Goal: Transaction & Acquisition: Purchase product/service

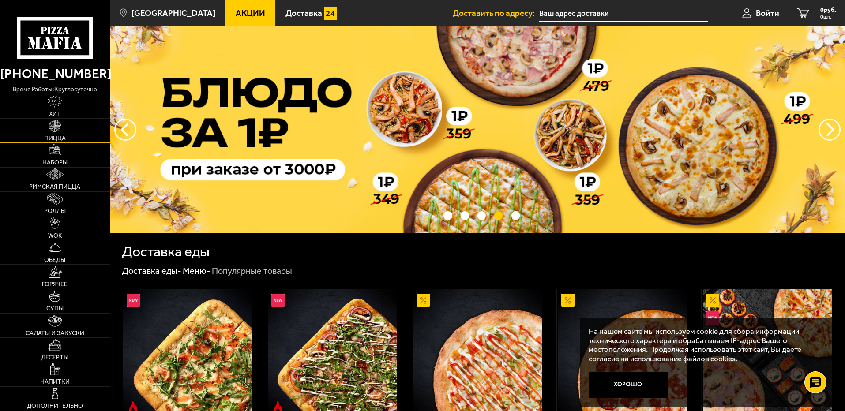
click at [55, 127] on img at bounding box center [55, 126] width 12 height 12
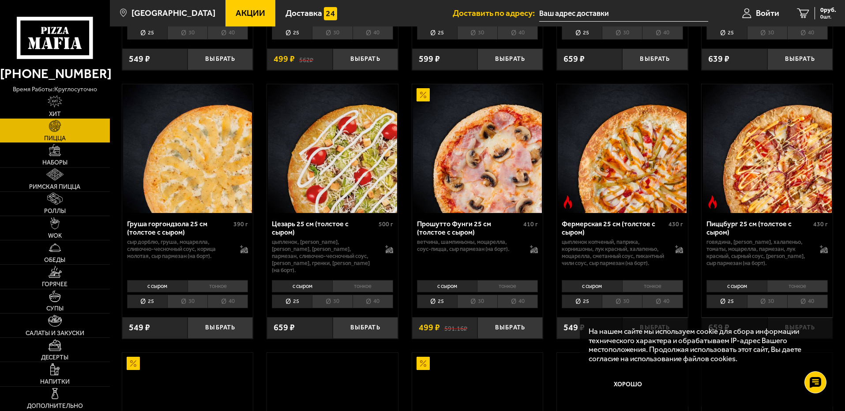
scroll to position [1059, 0]
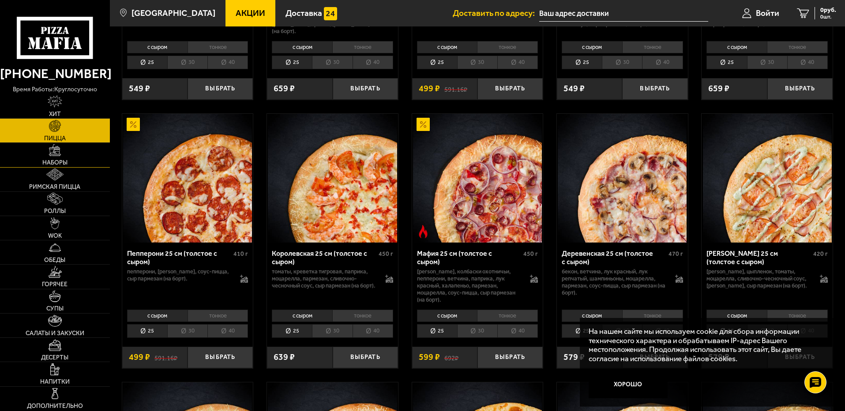
click at [56, 149] on img at bounding box center [55, 150] width 12 height 12
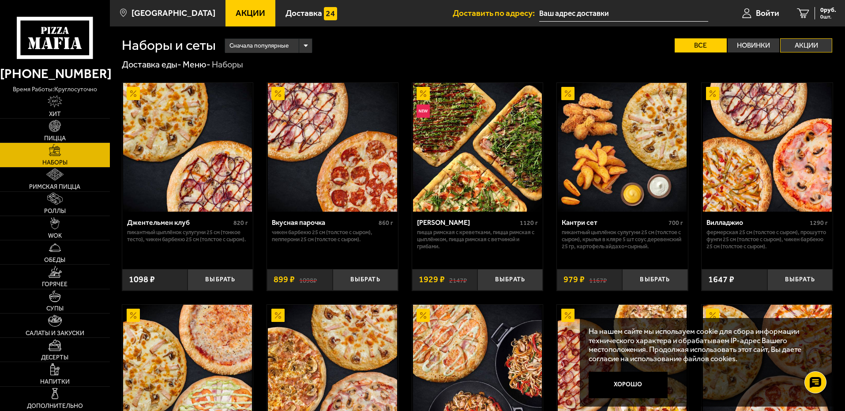
click at [818, 42] on label "Акции" at bounding box center [806, 45] width 52 height 14
click at [0, 0] on input "Акции" at bounding box center [0, 0] width 0 height 0
click at [55, 131] on img at bounding box center [55, 126] width 12 height 12
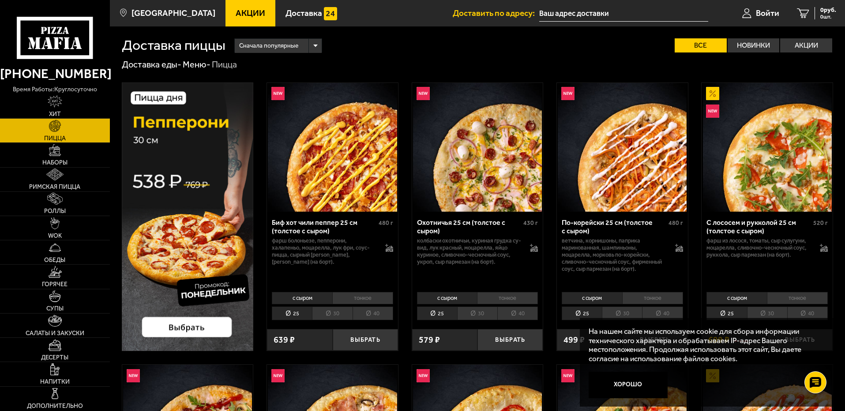
click at [819, 37] on div "Доставка пиццы Сначала популярные Все Новинки Акции Пожелания Острое блюдо Веге…" at bounding box center [477, 39] width 711 height 26
click at [816, 42] on label "Акции" at bounding box center [806, 45] width 52 height 14
click at [0, 0] on input "Акции" at bounding box center [0, 0] width 0 height 0
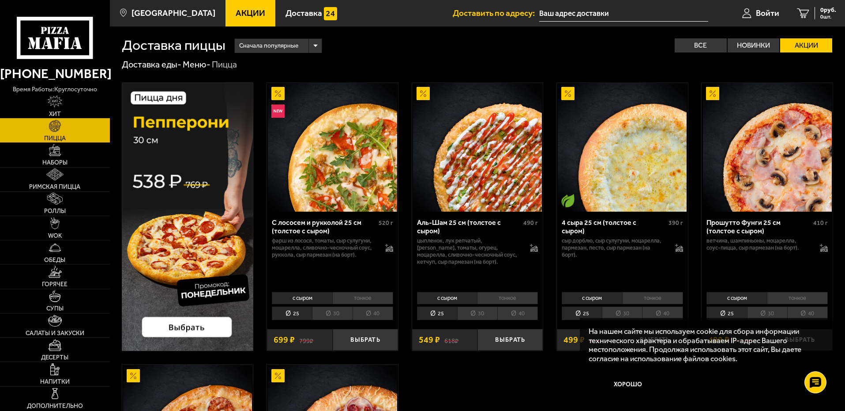
click at [59, 103] on img at bounding box center [55, 101] width 15 height 12
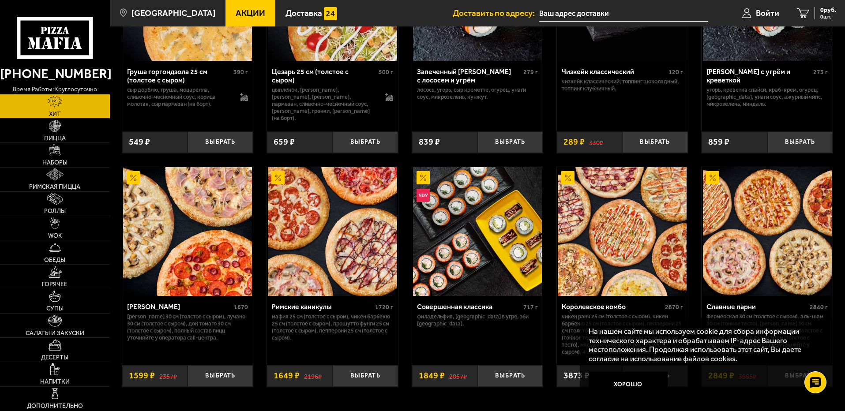
scroll to position [451, 0]
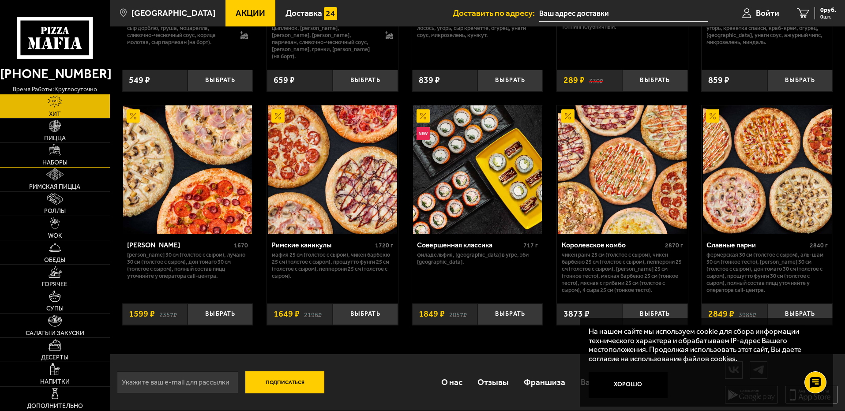
click at [56, 149] on img at bounding box center [55, 150] width 12 height 12
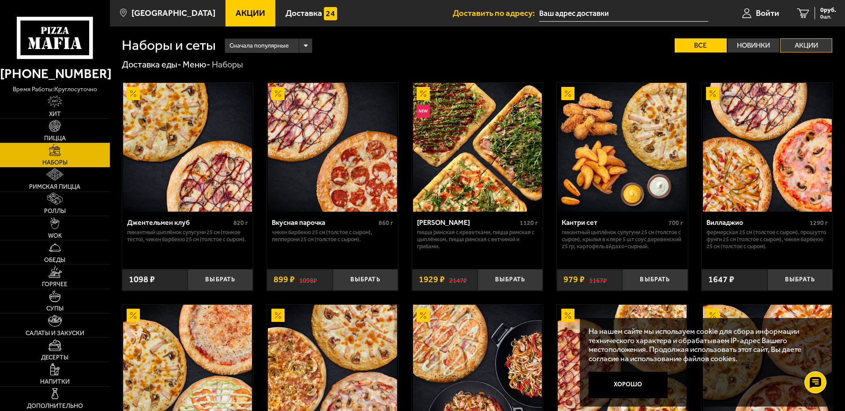
click at [808, 42] on label "Акции" at bounding box center [806, 45] width 52 height 14
click at [0, 0] on input "Акции" at bounding box center [0, 0] width 0 height 0
click at [802, 47] on label "Акции" at bounding box center [806, 45] width 52 height 14
click at [0, 0] on input "Акции" at bounding box center [0, 0] width 0 height 0
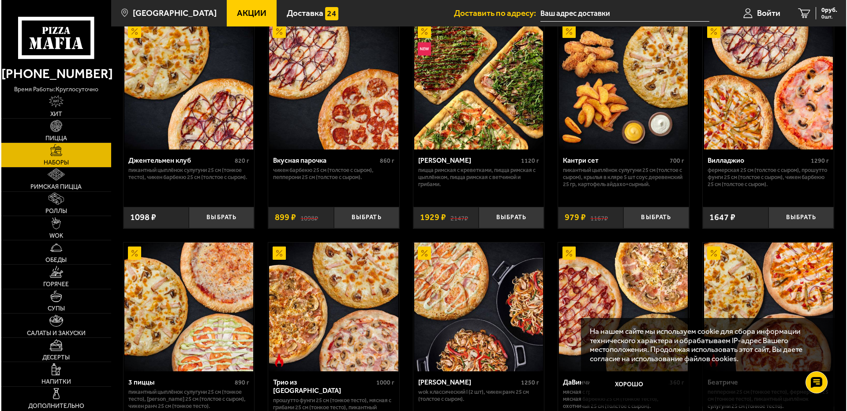
scroll to position [176, 0]
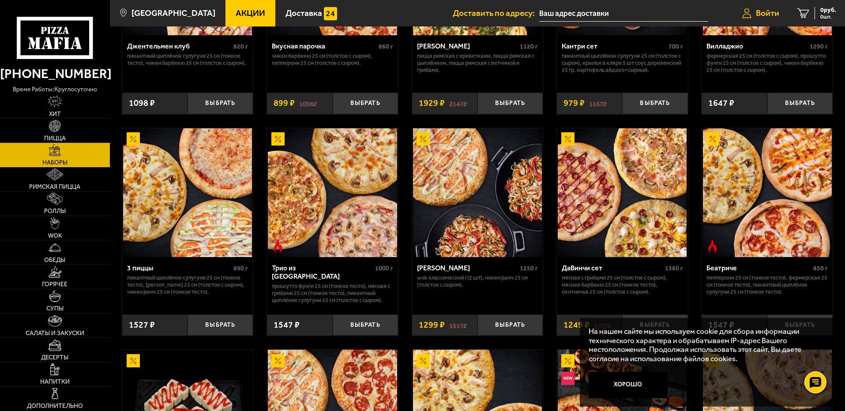
click at [766, 12] on span "Войти" at bounding box center [767, 13] width 23 height 8
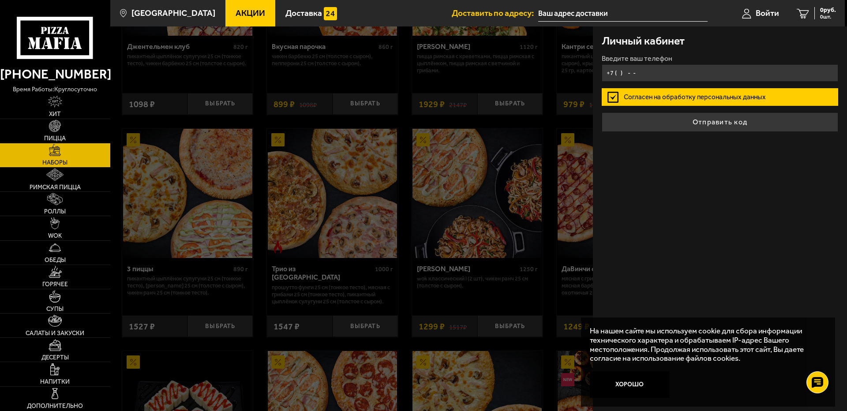
click at [628, 74] on input "+7 ( ) - -" at bounding box center [720, 72] width 236 height 17
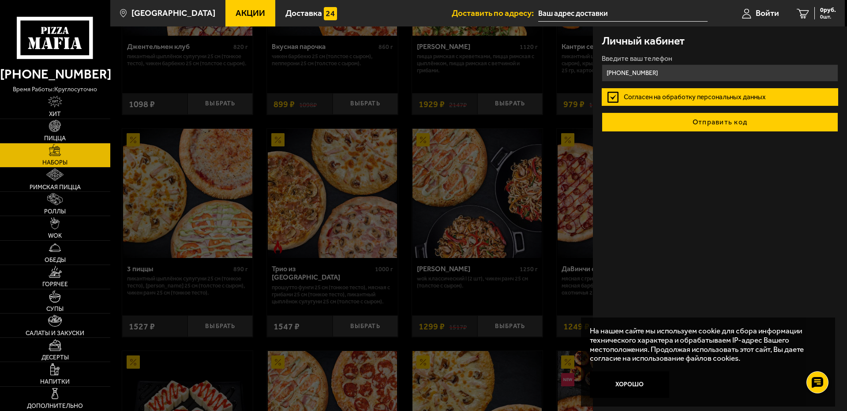
type input "+7 (921) 847-57-59"
click at [707, 120] on button "Отправить код" at bounding box center [720, 121] width 236 height 19
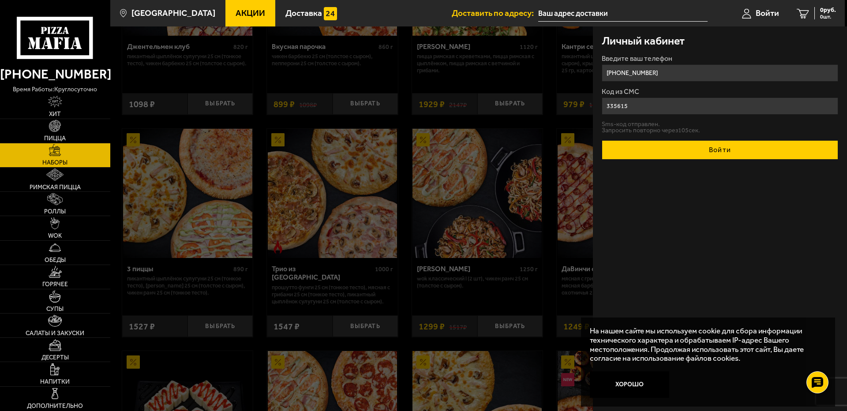
type input "335615"
click at [757, 149] on button "Войти" at bounding box center [720, 149] width 236 height 19
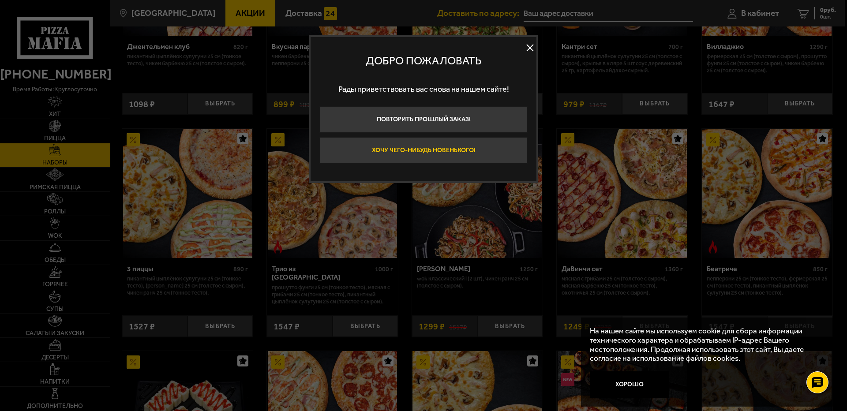
click at [452, 148] on button "Хочу чего-нибудь новенького!" at bounding box center [423, 150] width 208 height 26
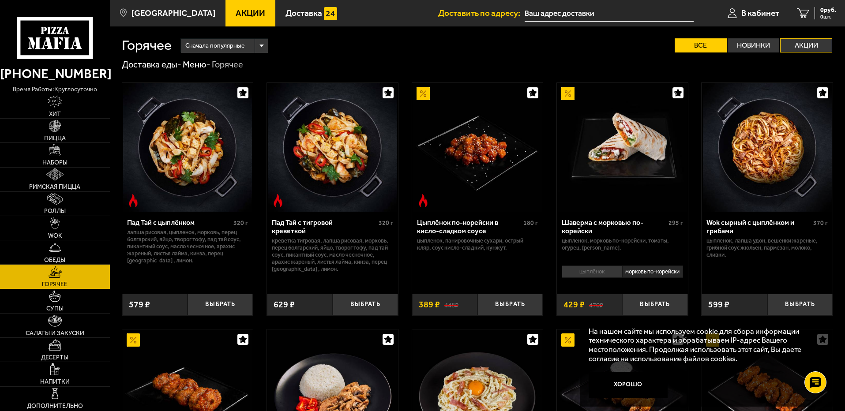
click at [806, 43] on label "Акции" at bounding box center [806, 45] width 52 height 14
click at [0, 0] on input "Акции" at bounding box center [0, 0] width 0 height 0
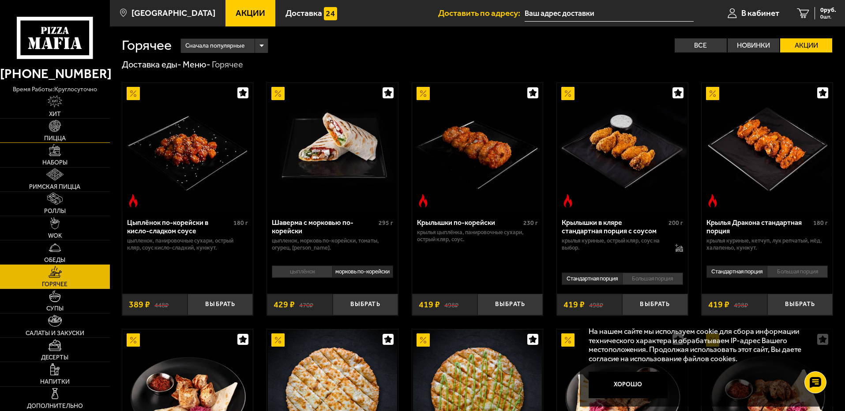
click at [59, 128] on img at bounding box center [55, 126] width 12 height 12
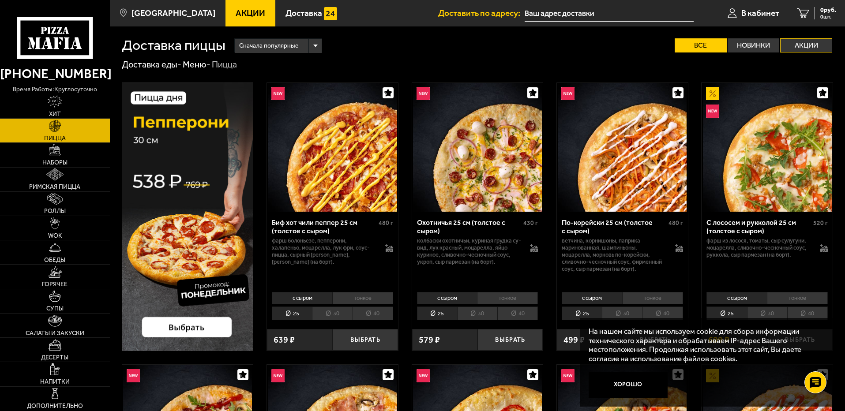
click at [824, 43] on label "Акции" at bounding box center [806, 45] width 52 height 14
click at [0, 0] on input "Акции" at bounding box center [0, 0] width 0 height 0
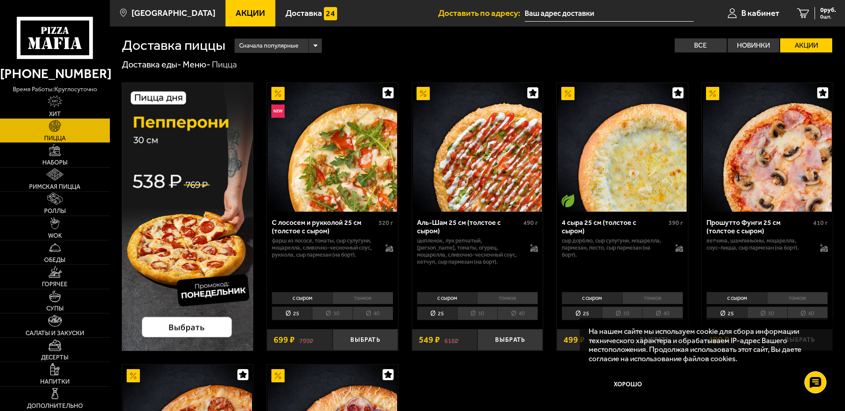
click at [587, 10] on input "text" at bounding box center [609, 13] width 169 height 16
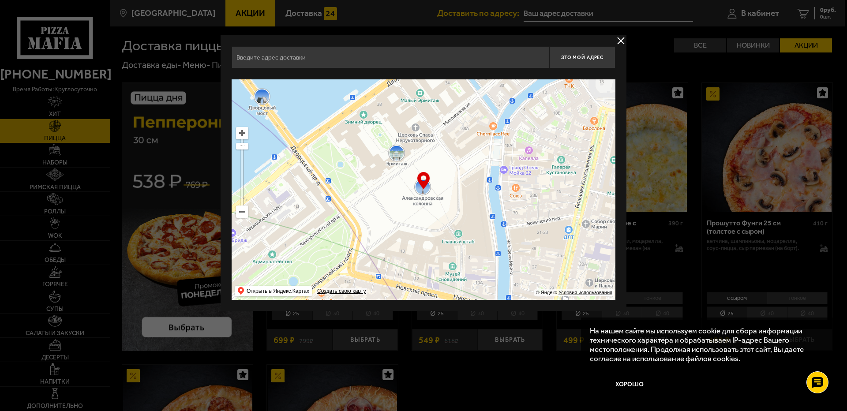
click at [746, 12] on div at bounding box center [423, 205] width 847 height 411
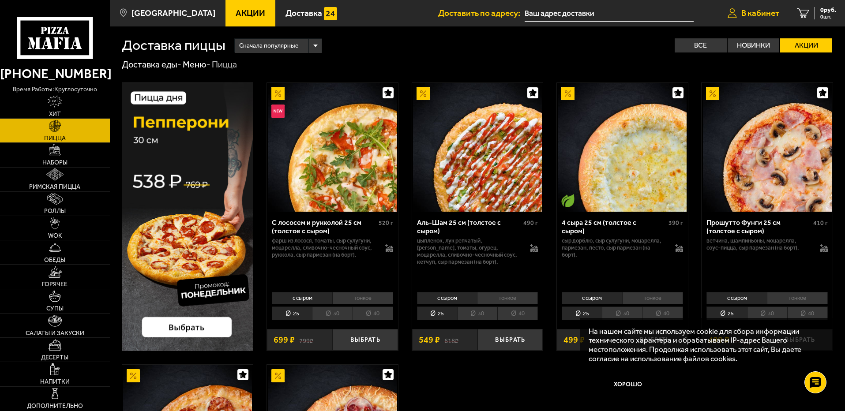
click at [752, 12] on span "В кабинет" at bounding box center [760, 13] width 38 height 8
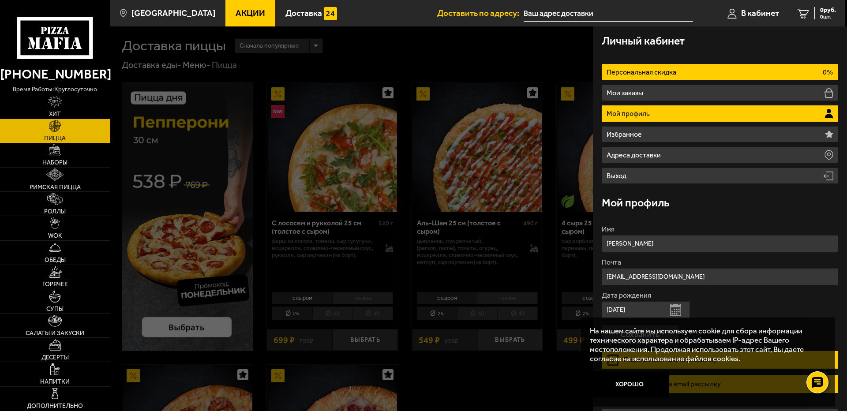
click at [689, 67] on li "Персональная скидка 0%" at bounding box center [720, 72] width 236 height 16
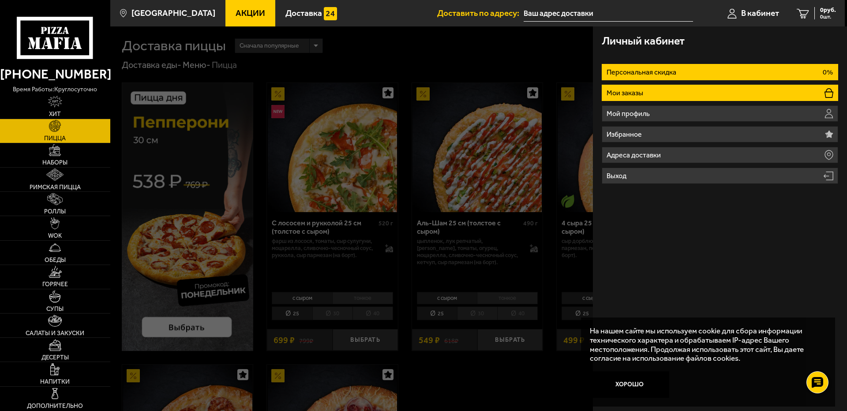
click at [700, 94] on li "Мои заказы" at bounding box center [720, 93] width 236 height 16
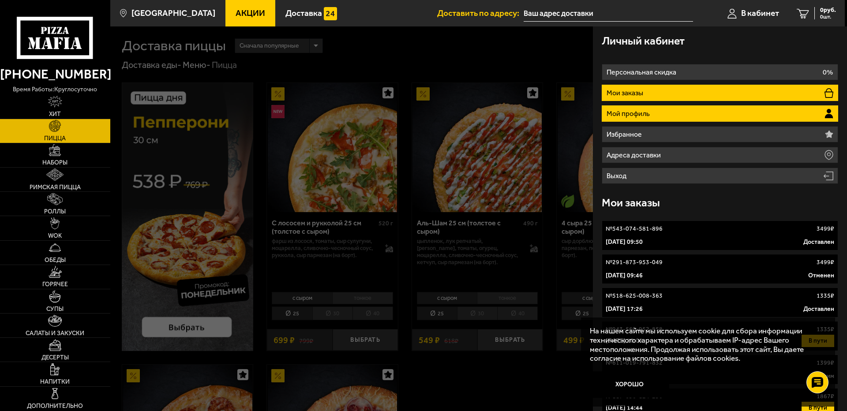
click at [678, 118] on li "Мой профиль" at bounding box center [720, 113] width 236 height 16
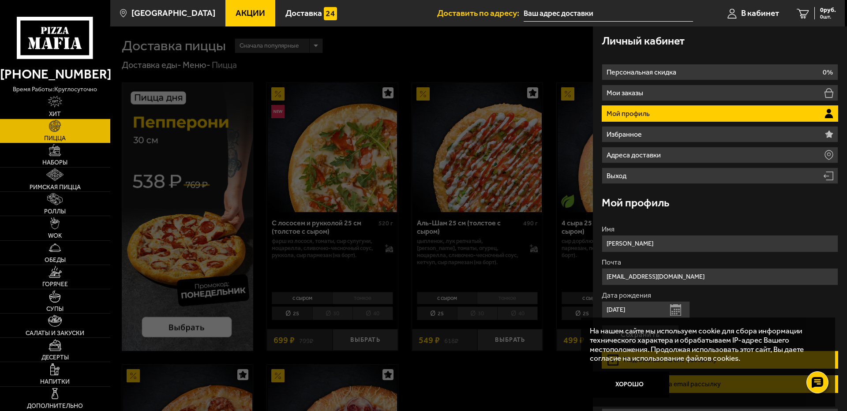
click at [682, 115] on li "Мой профиль" at bounding box center [720, 113] width 236 height 16
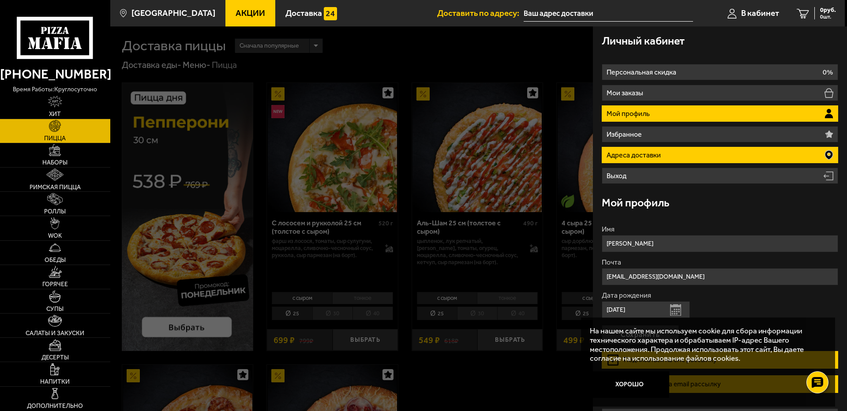
click at [668, 154] on li "Адреса доставки" at bounding box center [720, 155] width 236 height 16
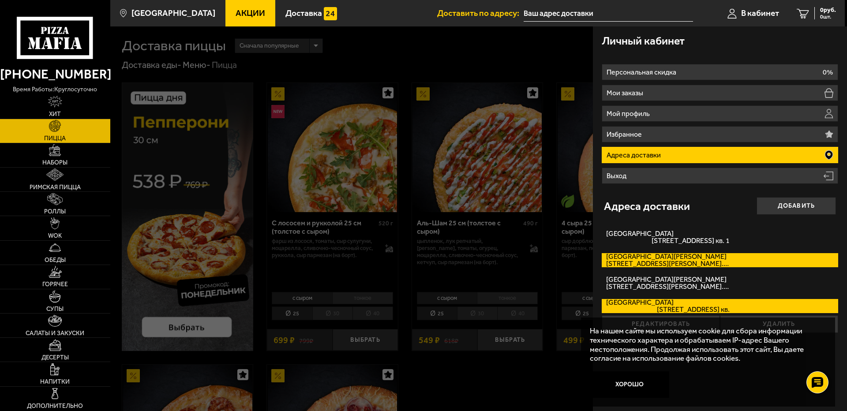
click at [657, 260] on label "проспект Маршала Блюхера проспект Маршала Блюхера, дом 57к1 кв. 303" at bounding box center [720, 260] width 236 height 14
click at [0, 0] on input "проспект Маршала Блюхера проспект Маршала Блюхера, дом 57к1 кв. 303" at bounding box center [0, 0] width 0 height 0
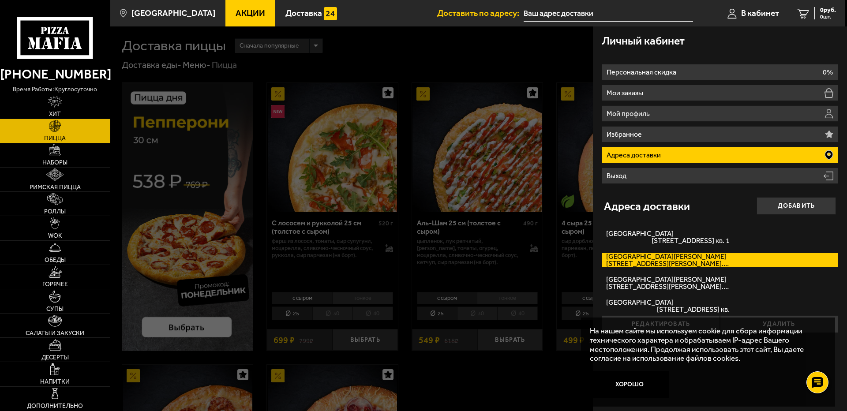
type input "[STREET_ADDRESS][PERSON_NAME]"
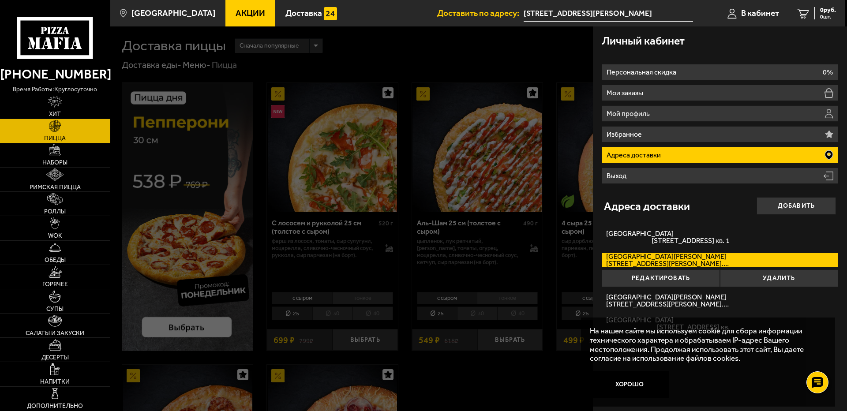
click at [433, 49] on div at bounding box center [533, 231] width 847 height 411
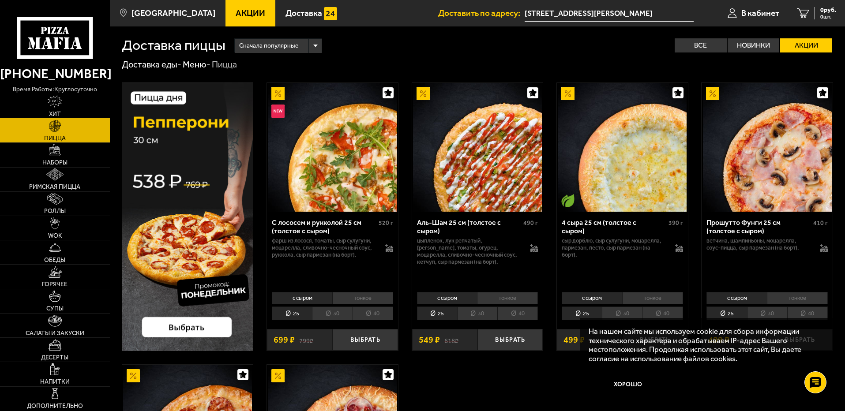
click at [55, 102] on img at bounding box center [55, 101] width 15 height 12
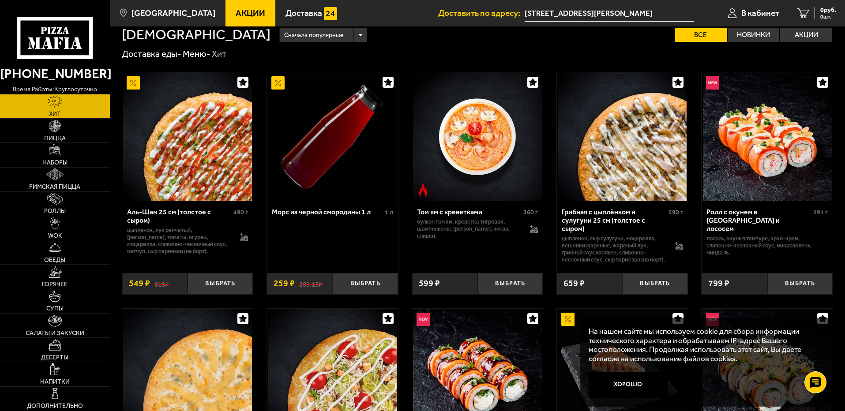
scroll to position [10, 0]
click at [50, 153] on img at bounding box center [55, 150] width 12 height 12
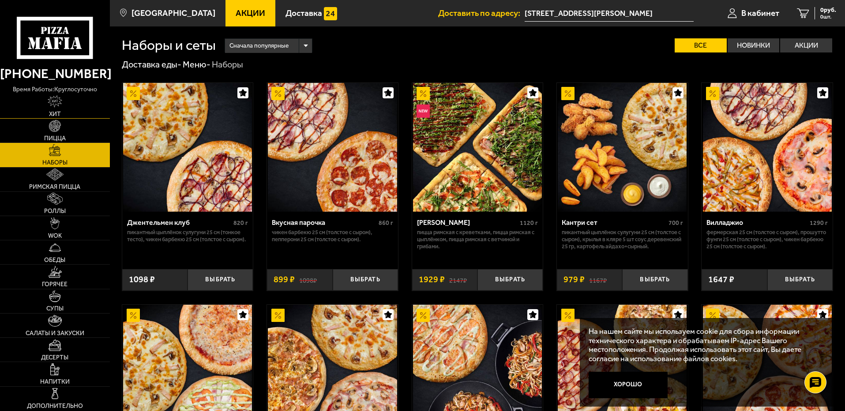
click at [54, 101] on img at bounding box center [55, 101] width 15 height 12
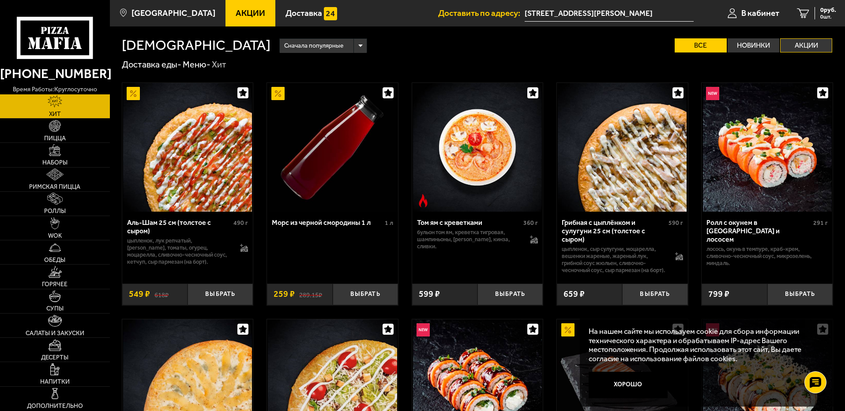
click at [823, 49] on label "Акции" at bounding box center [806, 45] width 52 height 14
click at [0, 0] on input "Акции" at bounding box center [0, 0] width 0 height 0
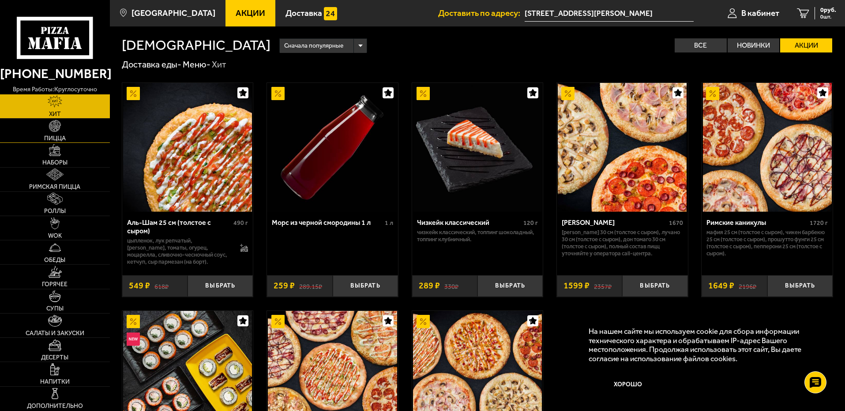
click at [69, 135] on link "Пицца" at bounding box center [55, 131] width 110 height 24
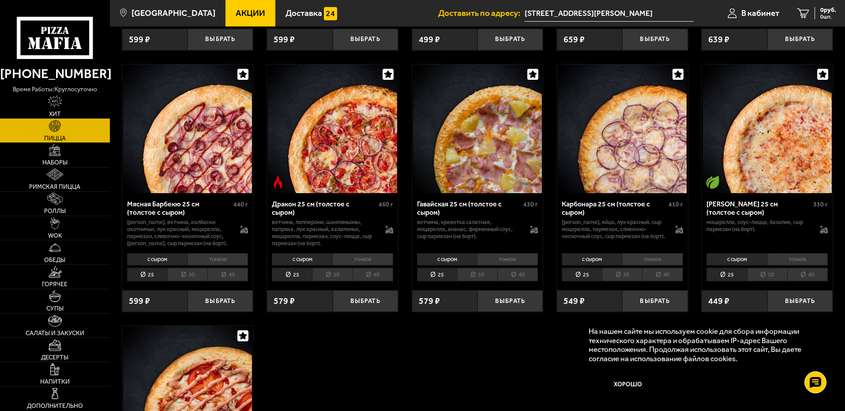
scroll to position [1676, 0]
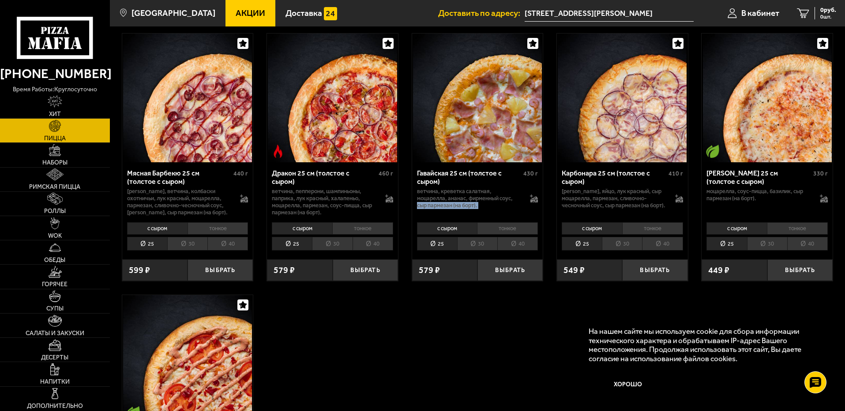
drag, startPoint x: 409, startPoint y: 232, endPoint x: 413, endPoint y: 239, distance: 8.2
click at [413, 239] on div "Гавайская 25 см (толстое с сыром) 430 г ветчина, креветка салатная, моцарелла, …" at bounding box center [477, 221] width 131 height 119
click at [224, 233] on li "тонкое" at bounding box center [217, 228] width 61 height 12
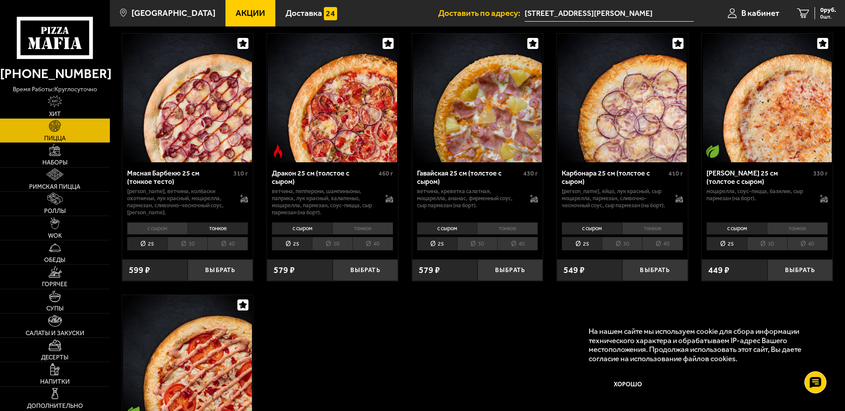
click at [180, 245] on li "30" at bounding box center [187, 244] width 40 height 14
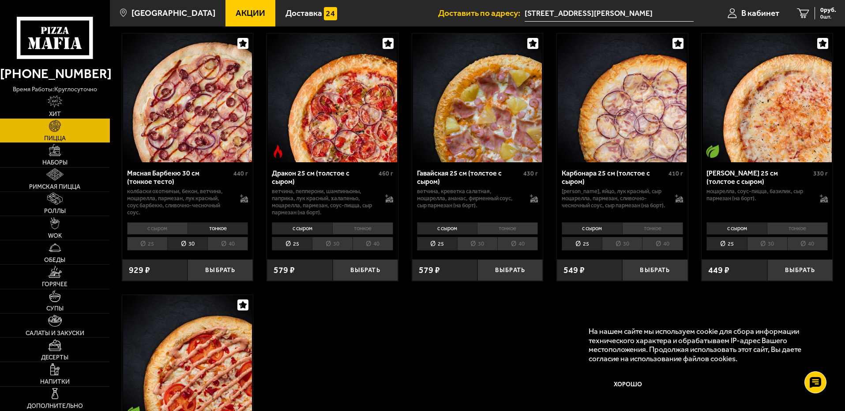
click at [145, 247] on li "25" at bounding box center [147, 244] width 40 height 14
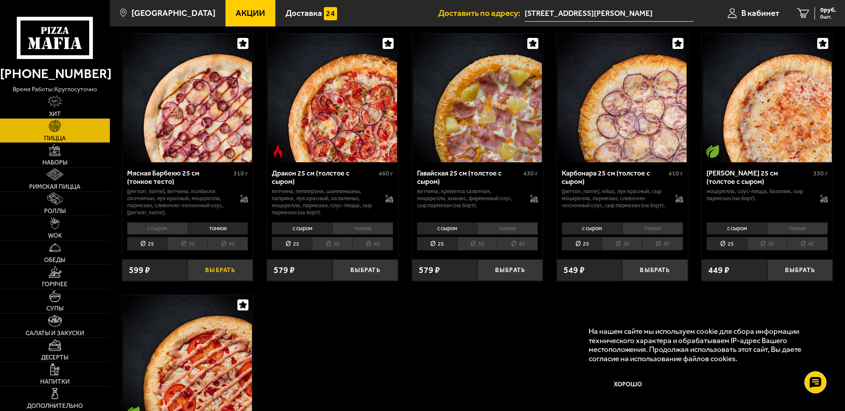
click at [233, 276] on button "Выбрать" at bounding box center [219, 270] width 65 height 22
click at [501, 231] on li "тонкое" at bounding box center [507, 228] width 61 height 12
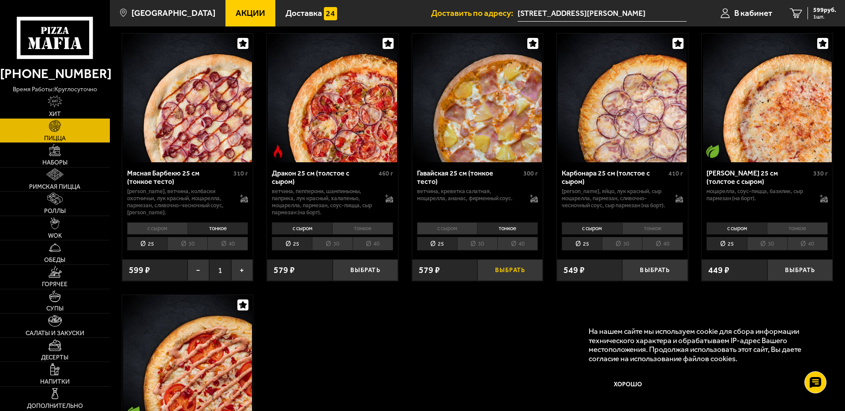
click at [500, 277] on button "Выбрать" at bounding box center [509, 270] width 65 height 22
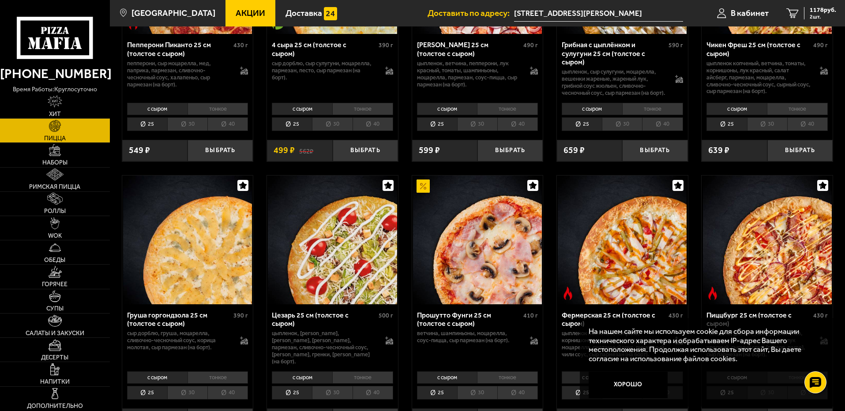
scroll to position [794, 0]
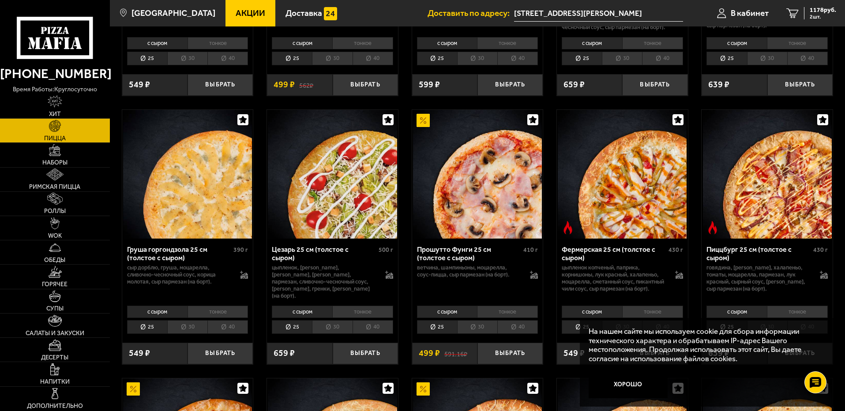
click at [511, 318] on li "тонкое" at bounding box center [507, 312] width 61 height 12
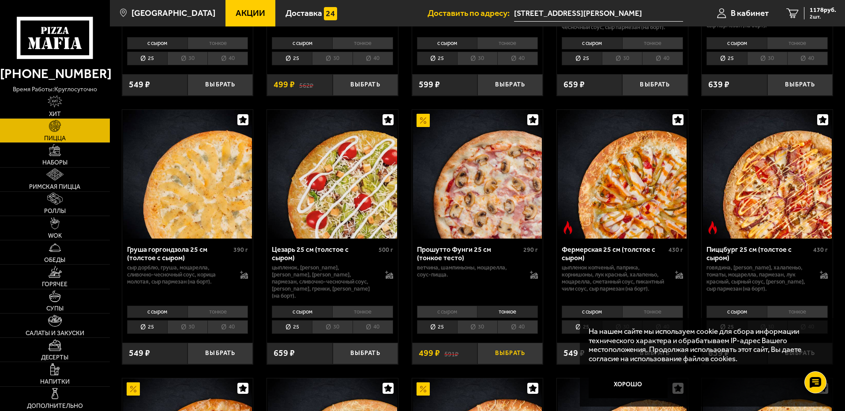
click at [513, 360] on button "Выбрать" at bounding box center [509, 354] width 65 height 22
click at [814, 13] on span "1365 руб." at bounding box center [823, 10] width 26 height 6
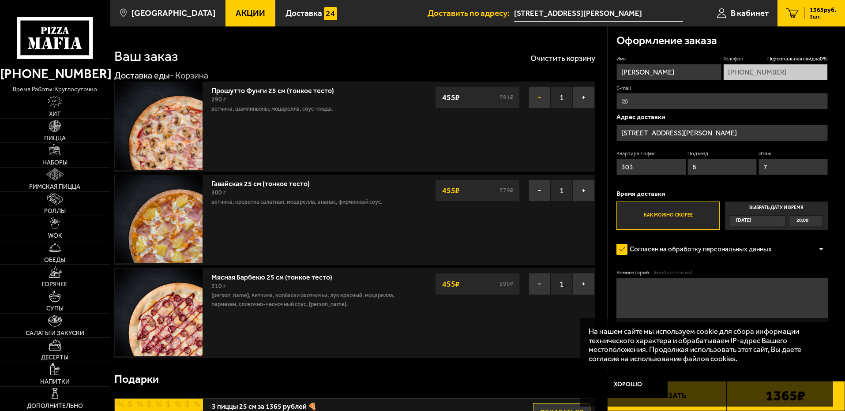
click at [536, 102] on button "−" at bounding box center [540, 97] width 22 height 22
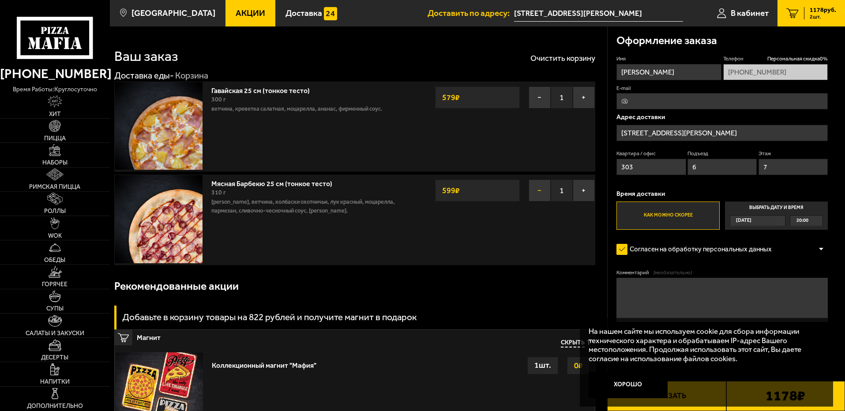
click at [541, 188] on button "−" at bounding box center [540, 191] width 22 height 22
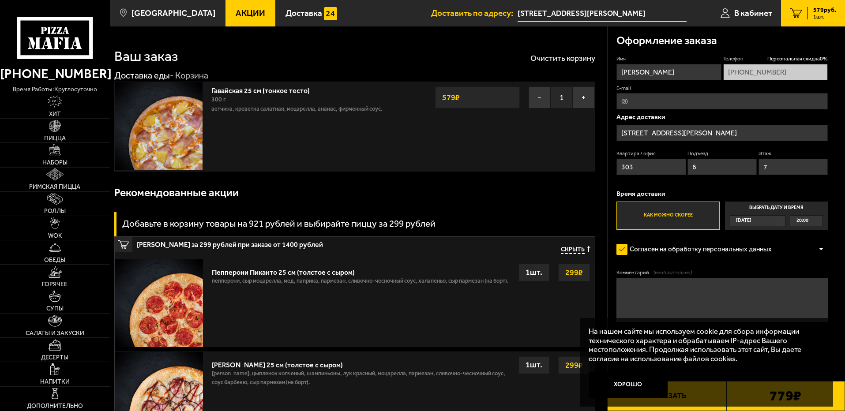
click at [535, 98] on button "−" at bounding box center [540, 97] width 22 height 22
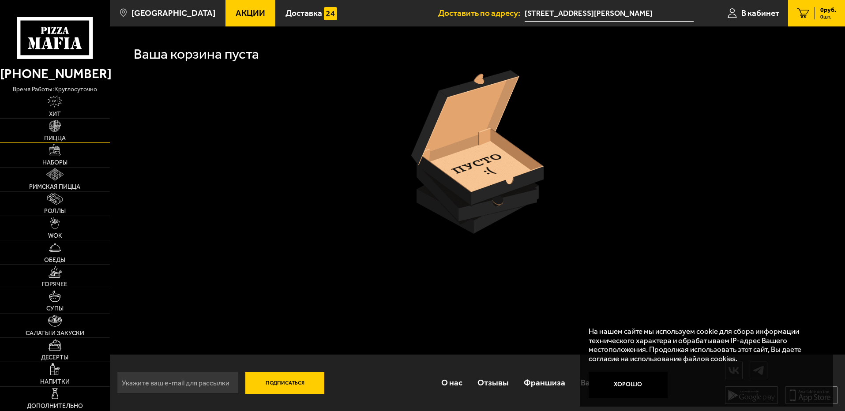
click at [63, 134] on link "Пицца" at bounding box center [55, 131] width 110 height 24
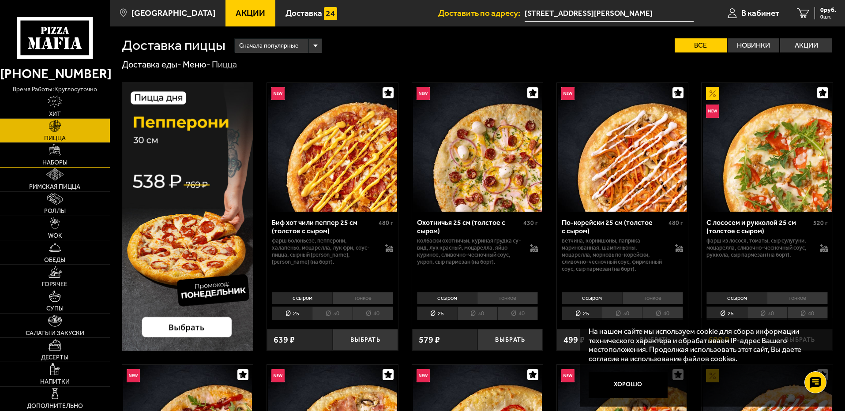
click at [59, 155] on img at bounding box center [55, 150] width 12 height 12
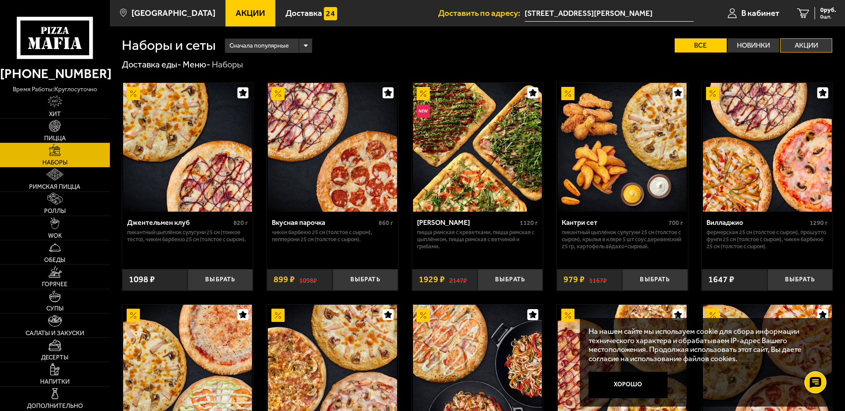
click at [801, 45] on label "Акции" at bounding box center [806, 45] width 52 height 14
click at [0, 0] on input "Акции" at bounding box center [0, 0] width 0 height 0
click at [632, 223] on div "Кантри сет" at bounding box center [614, 222] width 105 height 8
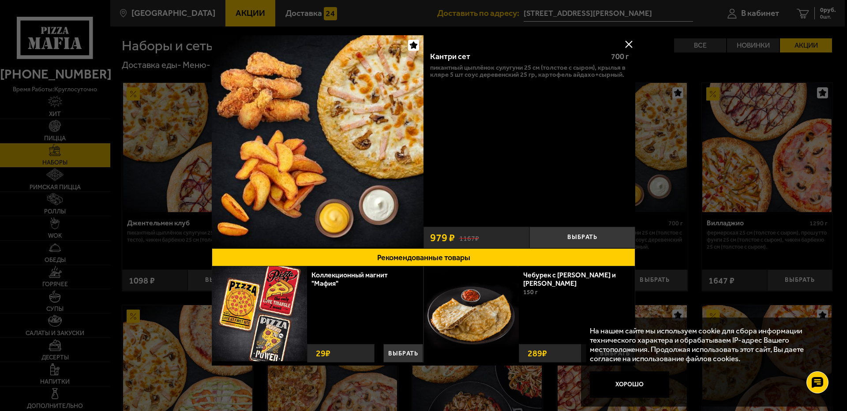
click at [630, 45] on button at bounding box center [628, 43] width 13 height 13
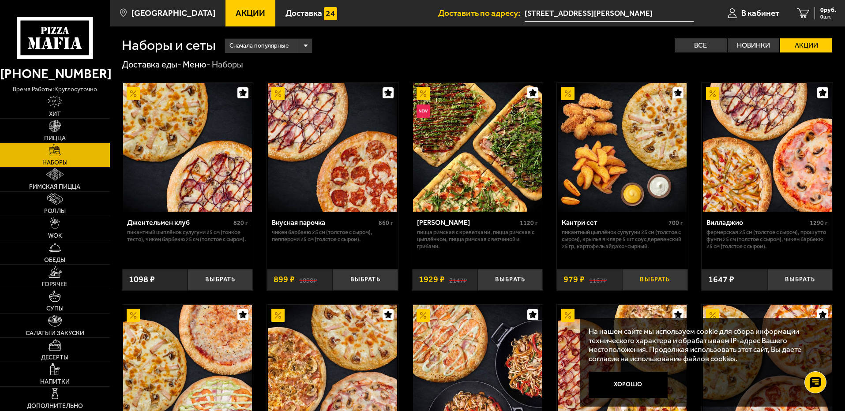
click at [660, 279] on button "Выбрать" at bounding box center [654, 280] width 65 height 22
click at [54, 128] on img at bounding box center [55, 126] width 12 height 12
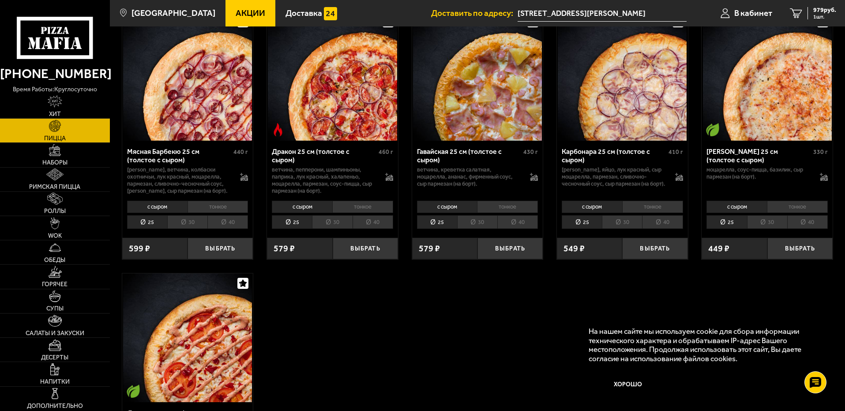
scroll to position [1676, 0]
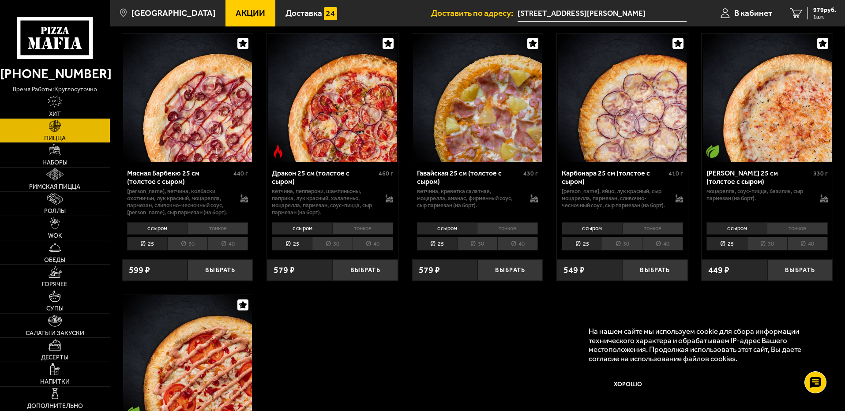
click at [215, 229] on li "тонкое" at bounding box center [217, 228] width 61 height 12
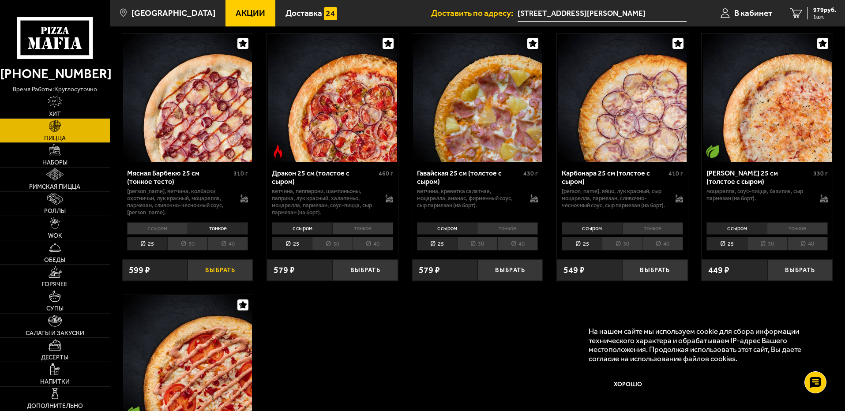
click at [215, 274] on button "Выбрать" at bounding box center [219, 270] width 65 height 22
click at [822, 12] on span "1578 руб." at bounding box center [823, 10] width 26 height 6
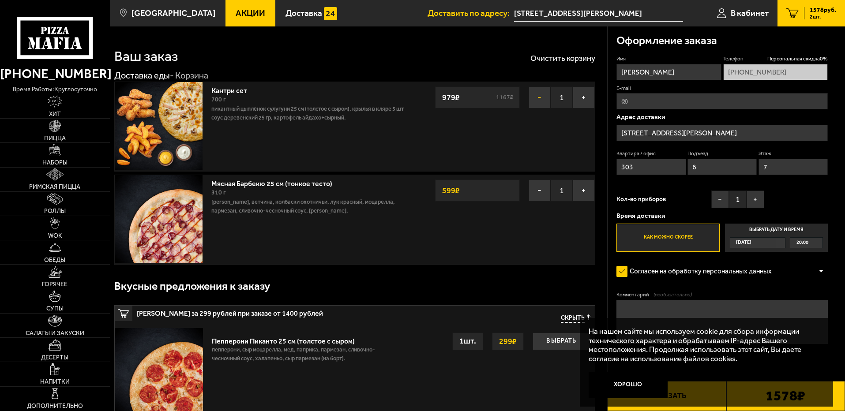
click at [537, 96] on button "−" at bounding box center [540, 97] width 22 height 22
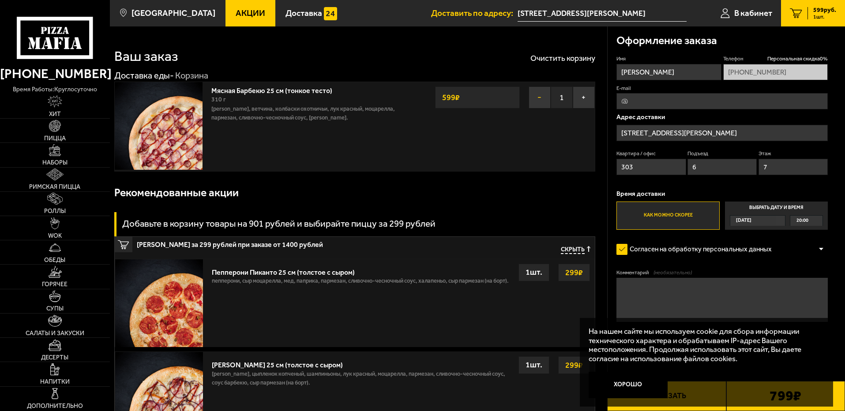
click at [537, 98] on button "−" at bounding box center [540, 97] width 22 height 22
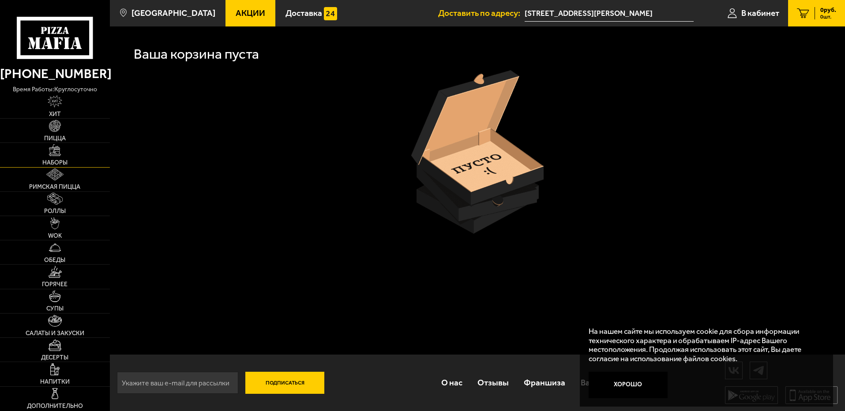
click at [40, 155] on link "Наборы" at bounding box center [55, 155] width 110 height 24
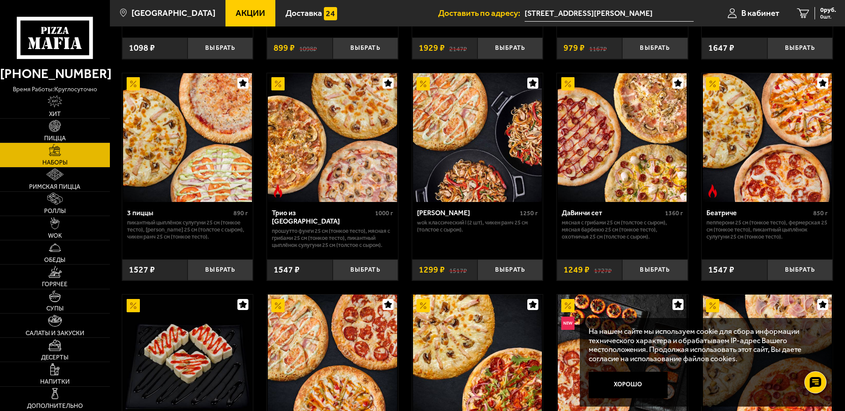
scroll to position [265, 0]
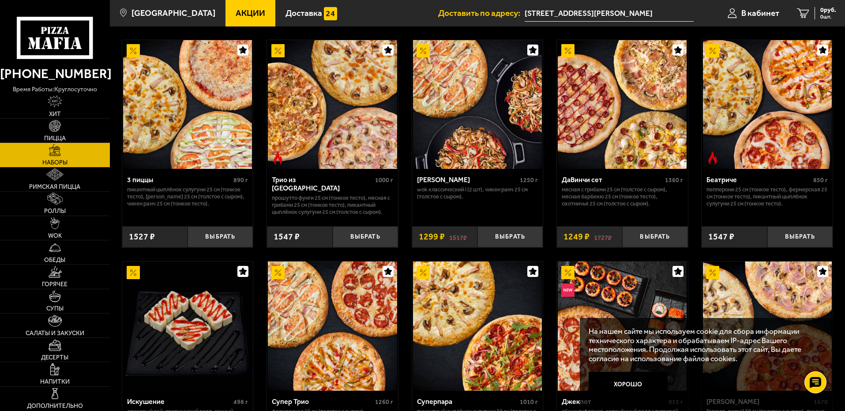
click at [637, 139] on img at bounding box center [622, 104] width 129 height 129
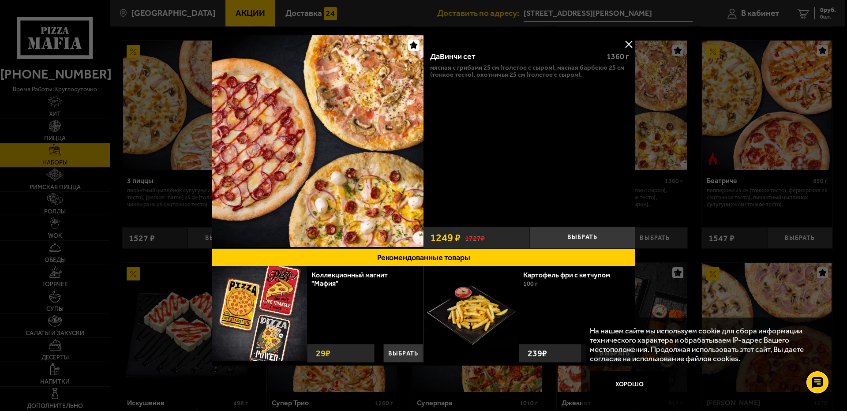
click at [629, 44] on button at bounding box center [628, 43] width 13 height 13
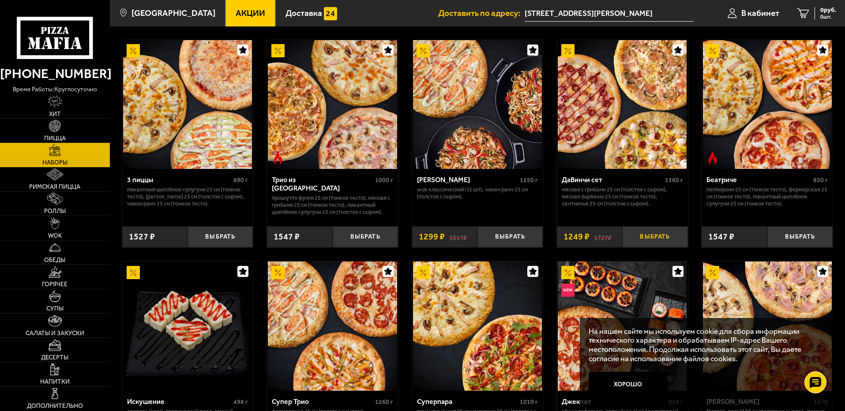
click at [647, 236] on button "Выбрать" at bounding box center [654, 237] width 65 height 22
click at [821, 13] on span "1249 руб." at bounding box center [823, 10] width 26 height 6
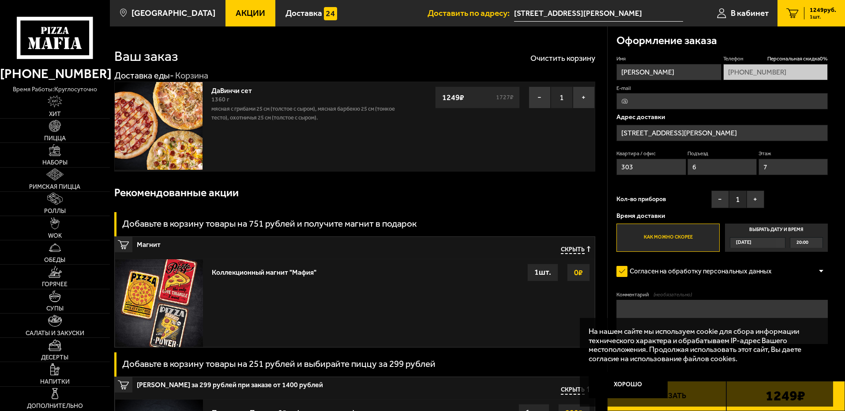
click at [193, 124] on img at bounding box center [159, 126] width 88 height 88
click at [365, 112] on p "Мясная с грибами 25 см (толстое с сыром), Мясная Барбекю 25 см (тонкое тесто), …" at bounding box center [309, 114] width 196 height 18
click at [157, 128] on img at bounding box center [159, 126] width 88 height 88
click at [52, 128] on img at bounding box center [55, 126] width 12 height 12
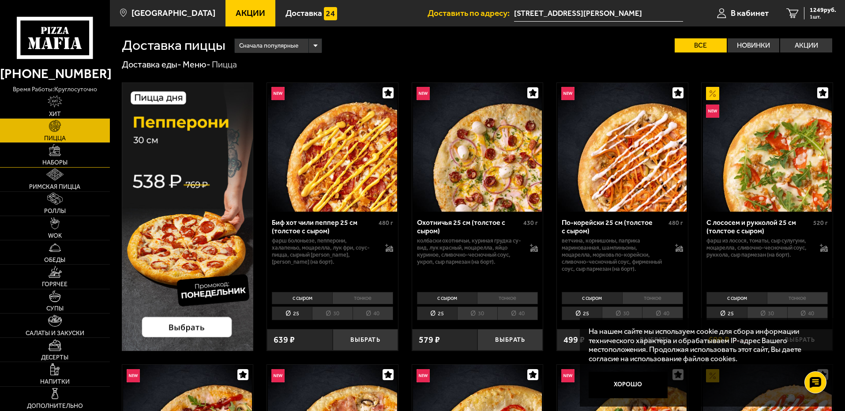
click at [56, 153] on img at bounding box center [55, 150] width 12 height 12
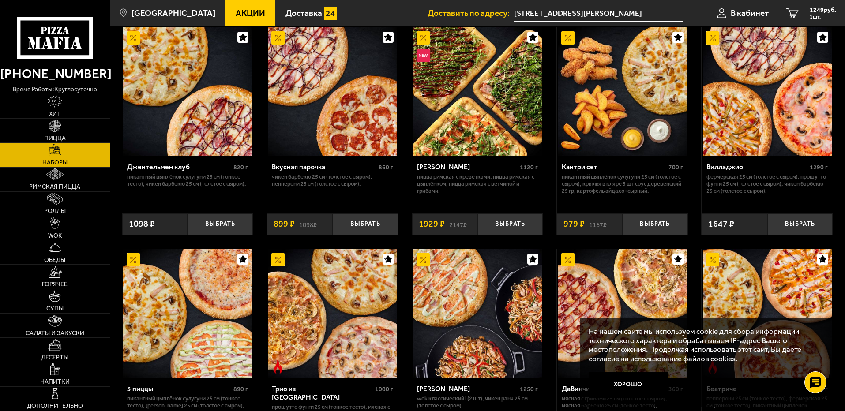
scroll to position [88, 0]
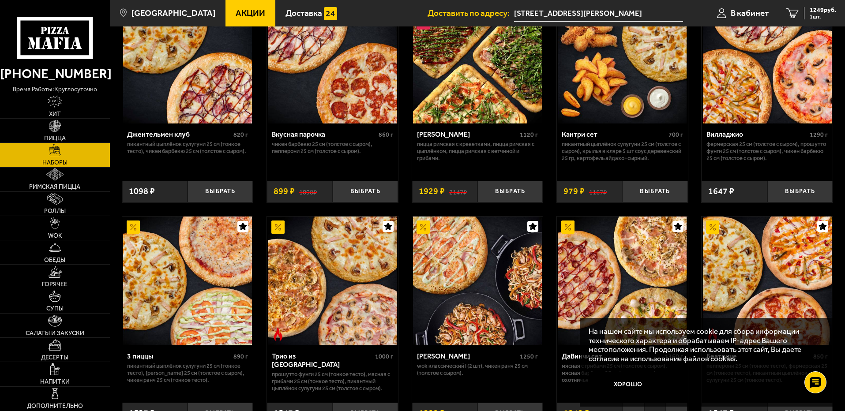
click at [609, 262] on img at bounding box center [622, 281] width 129 height 129
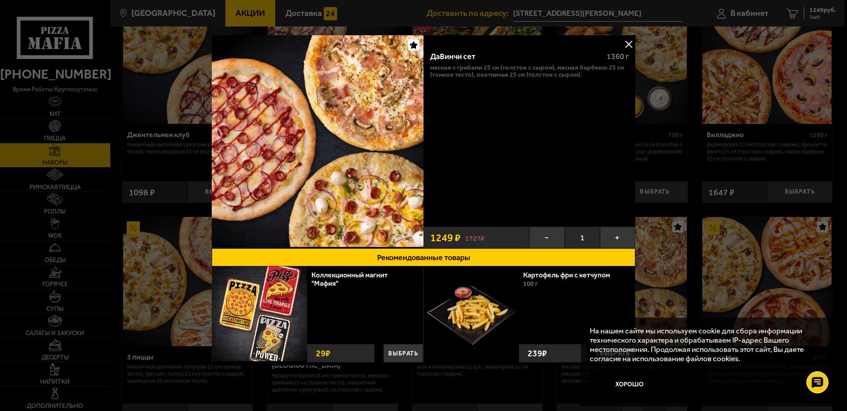
drag, startPoint x: 630, startPoint y: 41, endPoint x: 688, endPoint y: 13, distance: 64.9
click at [630, 41] on button at bounding box center [628, 43] width 13 height 13
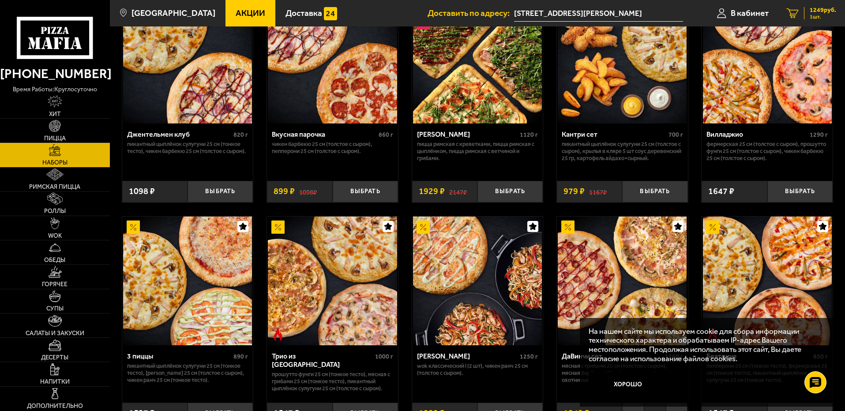
click at [821, 5] on link "1 1249 руб. 1 шт." at bounding box center [810, 13] width 67 height 26
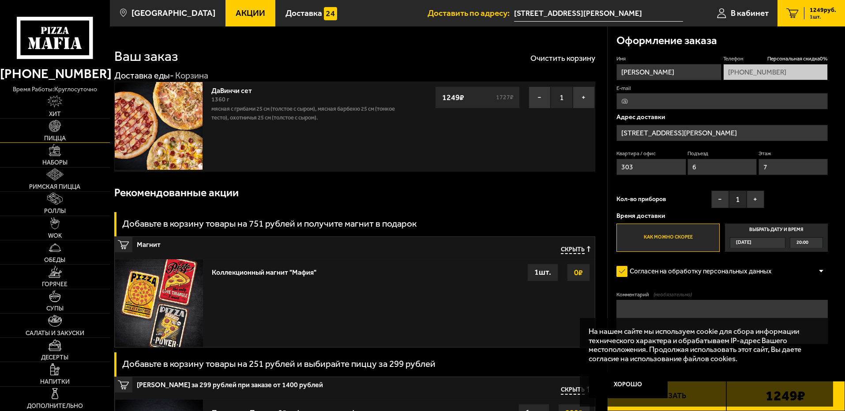
click at [47, 130] on link "Пицца" at bounding box center [55, 131] width 110 height 24
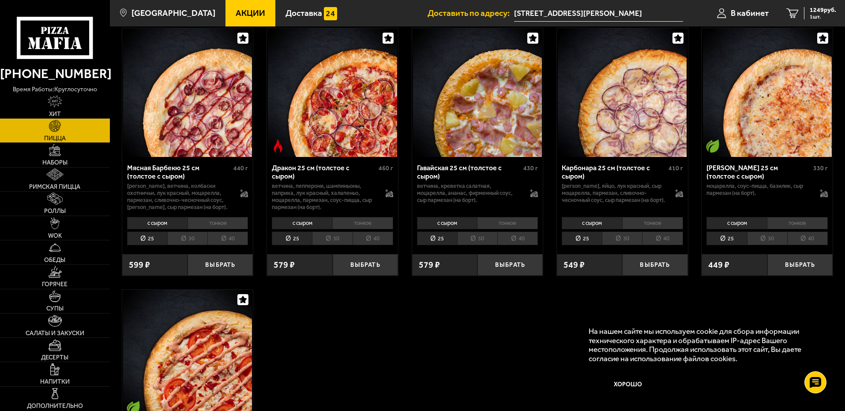
scroll to position [1676, 0]
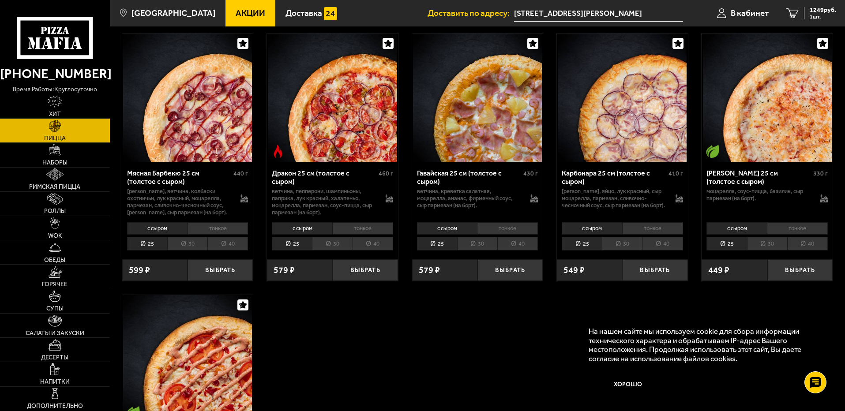
click at [213, 230] on li "тонкое" at bounding box center [217, 228] width 61 height 12
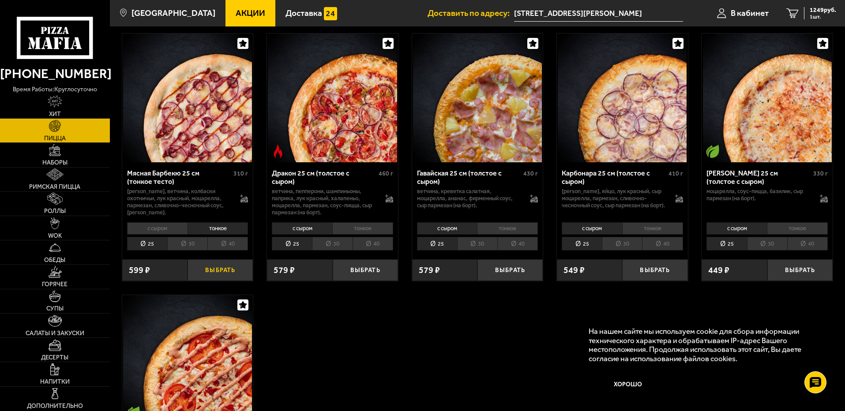
click at [222, 277] on button "Выбрать" at bounding box center [219, 270] width 65 height 22
click at [497, 229] on li "тонкое" at bounding box center [507, 228] width 61 height 12
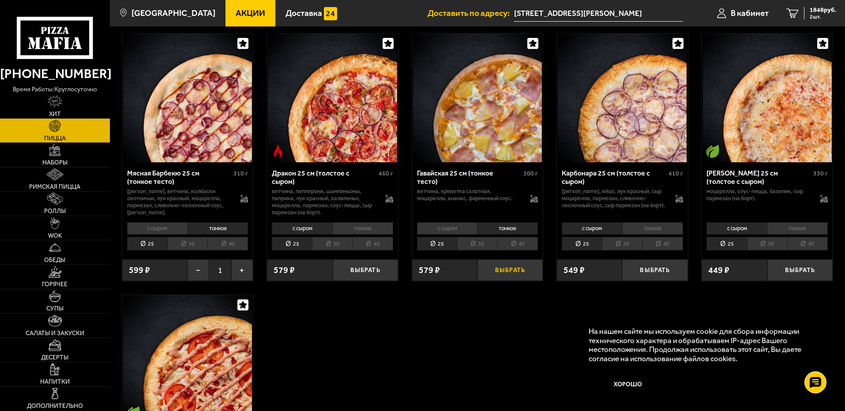
click at [504, 277] on button "Выбрать" at bounding box center [509, 270] width 65 height 22
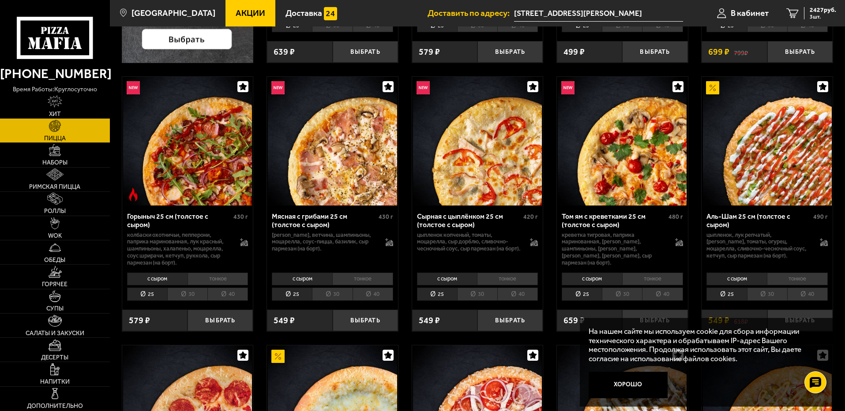
scroll to position [353, 0]
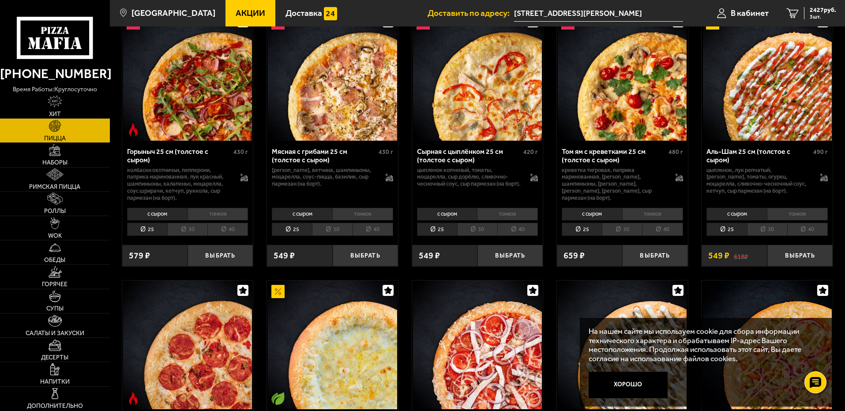
click at [613, 153] on div "Том ям с креветками 25 см (толстое с сыром)" at bounding box center [614, 155] width 105 height 17
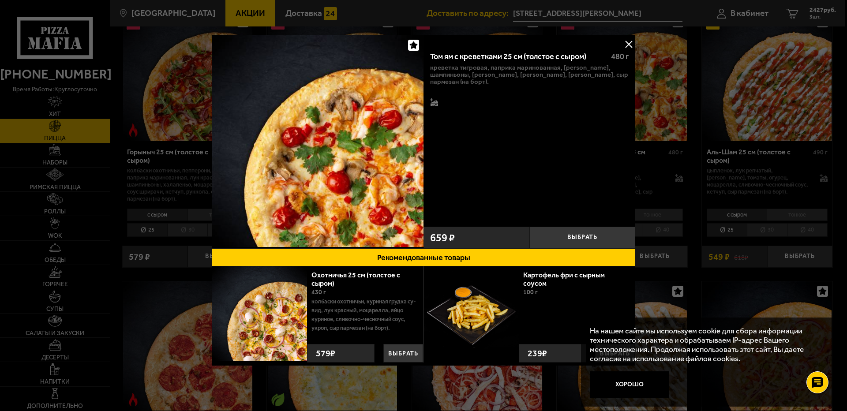
click at [632, 42] on button at bounding box center [628, 43] width 13 height 13
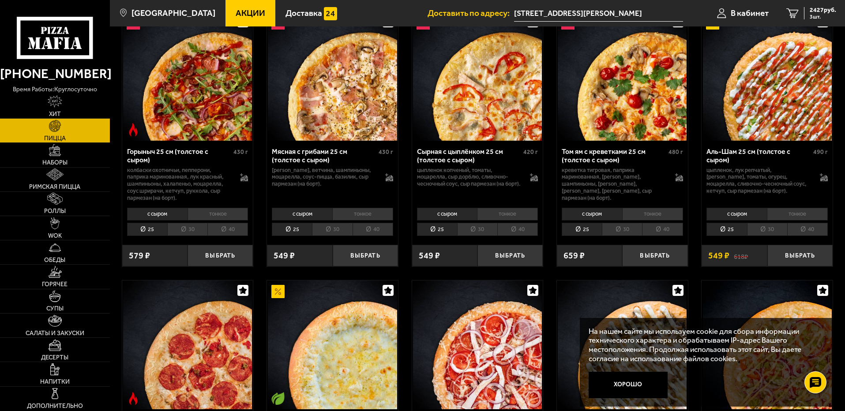
click at [648, 214] on li "тонкое" at bounding box center [652, 214] width 61 height 12
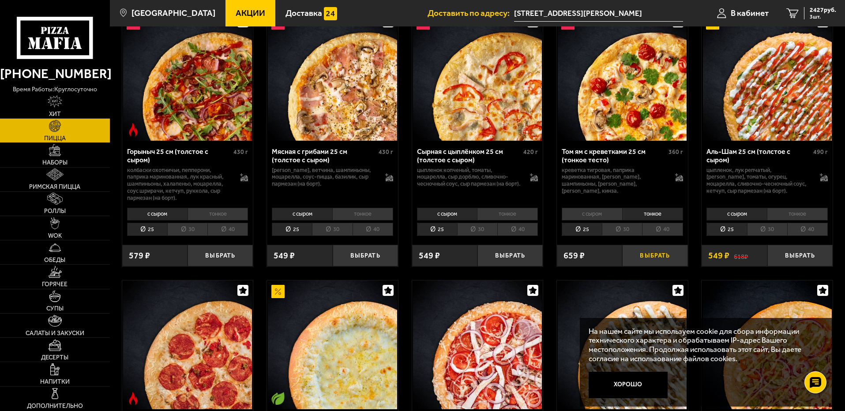
click at [648, 259] on button "Выбрать" at bounding box center [654, 256] width 65 height 22
click at [825, 5] on link "4 2614 руб. 4 шт." at bounding box center [810, 13] width 67 height 26
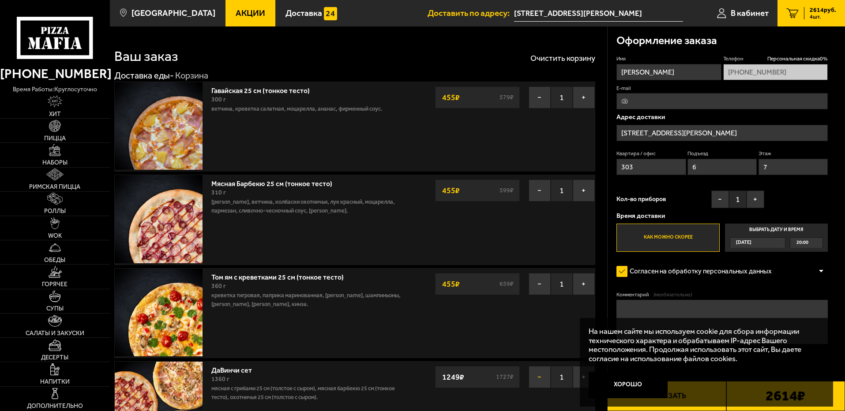
click at [537, 378] on button "−" at bounding box center [540, 377] width 22 height 22
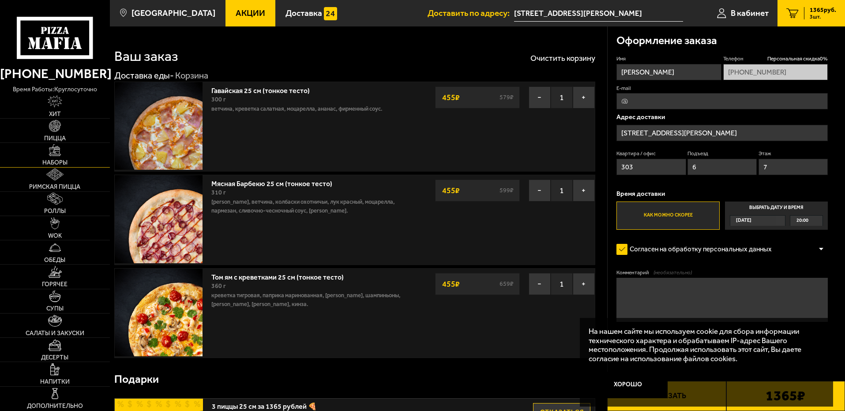
click at [56, 158] on link "Наборы" at bounding box center [55, 155] width 110 height 24
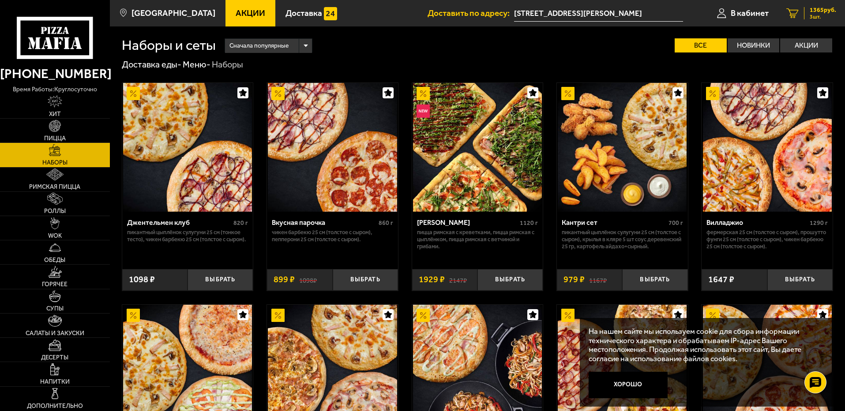
click at [825, 11] on span "1365 руб." at bounding box center [823, 10] width 26 height 6
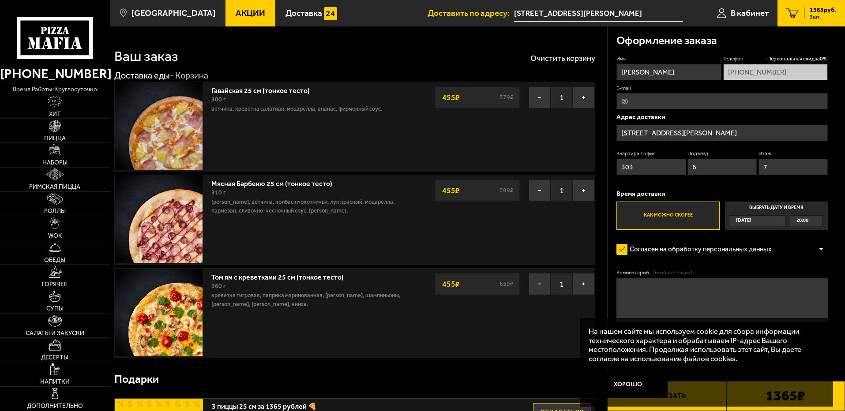
drag, startPoint x: 632, startPoint y: 382, endPoint x: 678, endPoint y: 381, distance: 45.5
click at [636, 382] on button "Хорошо" at bounding box center [628, 385] width 79 height 26
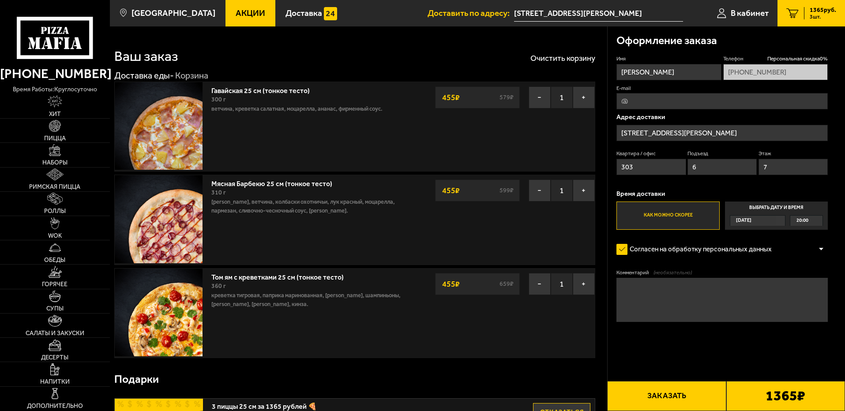
drag, startPoint x: 705, startPoint y: 396, endPoint x: 705, endPoint y: 388, distance: 8.0
click at [705, 395] on button "Заказать" at bounding box center [666, 396] width 119 height 30
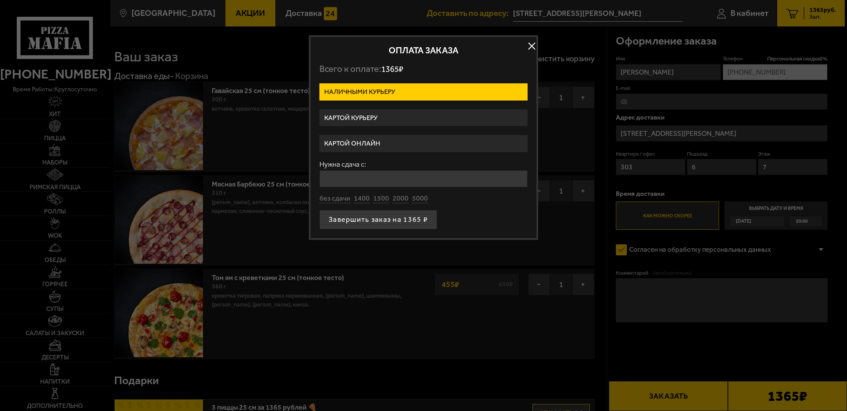
click at [366, 142] on label "Картой онлайн" at bounding box center [423, 143] width 208 height 17
click at [0, 0] on input "Картой онлайн" at bounding box center [0, 0] width 0 height 0
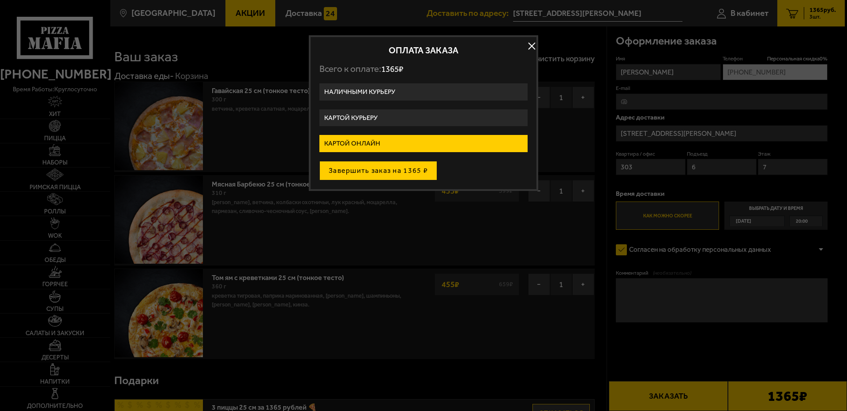
click at [382, 169] on button "Завершить заказ на 1365 ₽" at bounding box center [378, 170] width 118 height 19
